Goal: Task Accomplishment & Management: Use online tool/utility

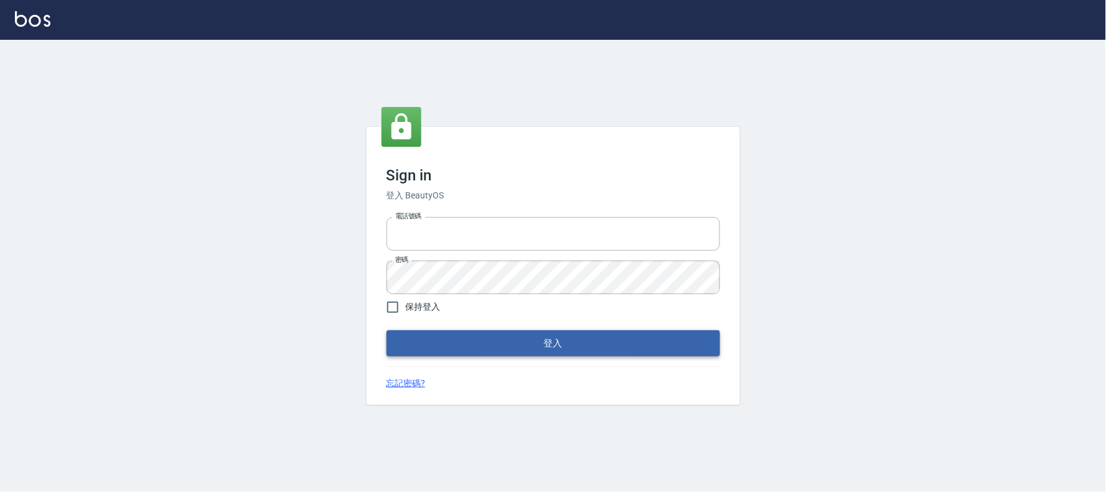
type input "032805930"
click at [527, 341] on button "登入" at bounding box center [554, 344] width 334 height 26
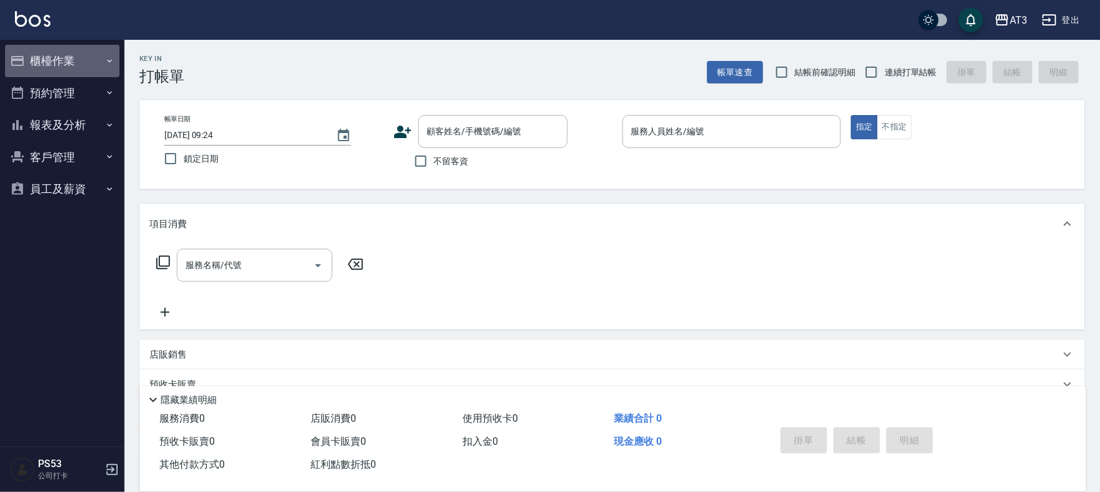
click at [62, 65] on button "櫃檯作業" at bounding box center [62, 61] width 115 height 32
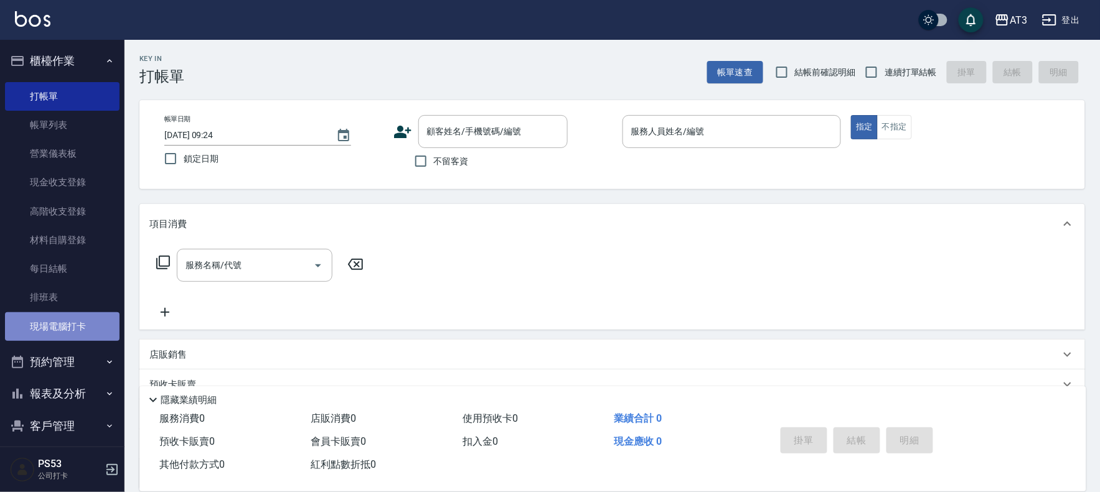
click at [67, 328] on link "現場電腦打卡" at bounding box center [62, 327] width 115 height 29
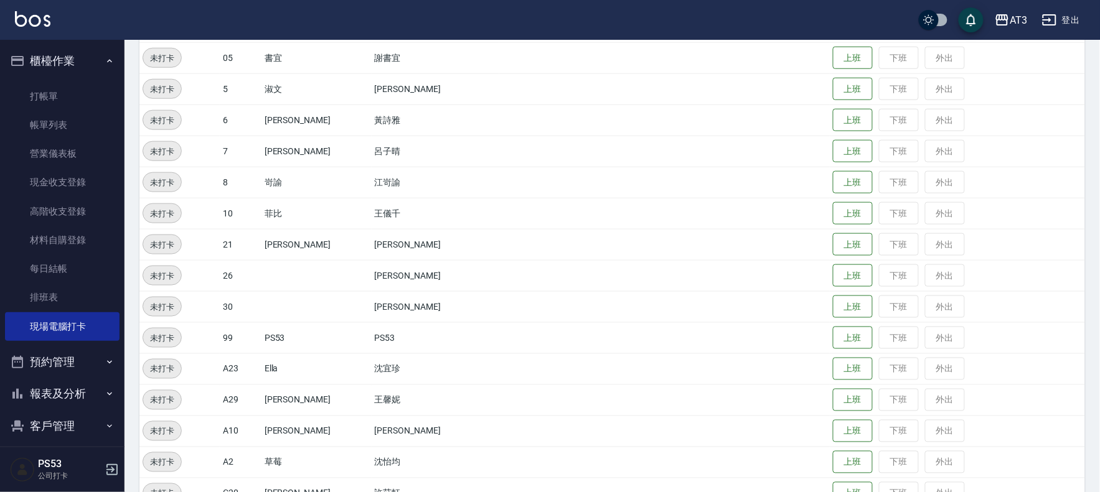
scroll to position [408, 0]
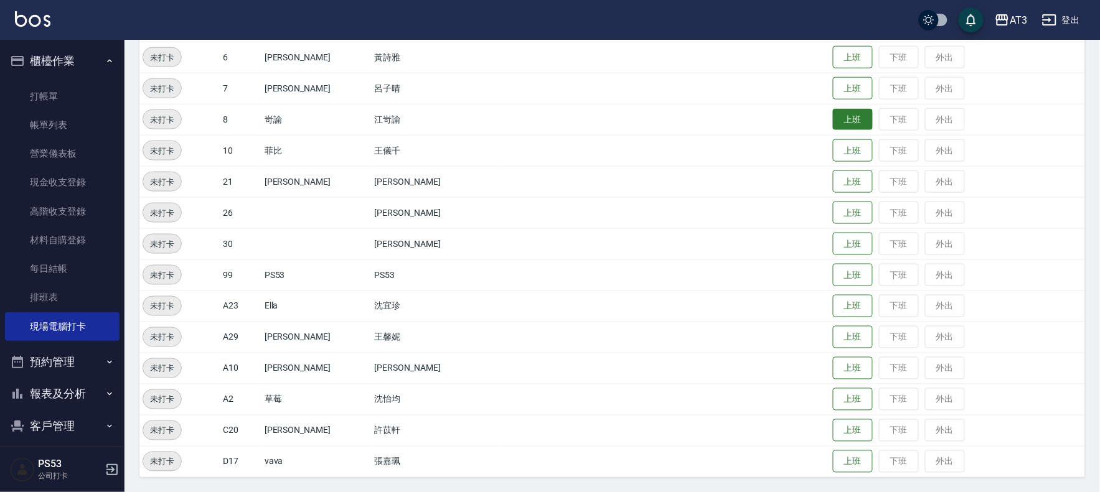
click at [833, 119] on button "上班" at bounding box center [853, 120] width 40 height 22
